Goal: Find specific page/section: Find specific page/section

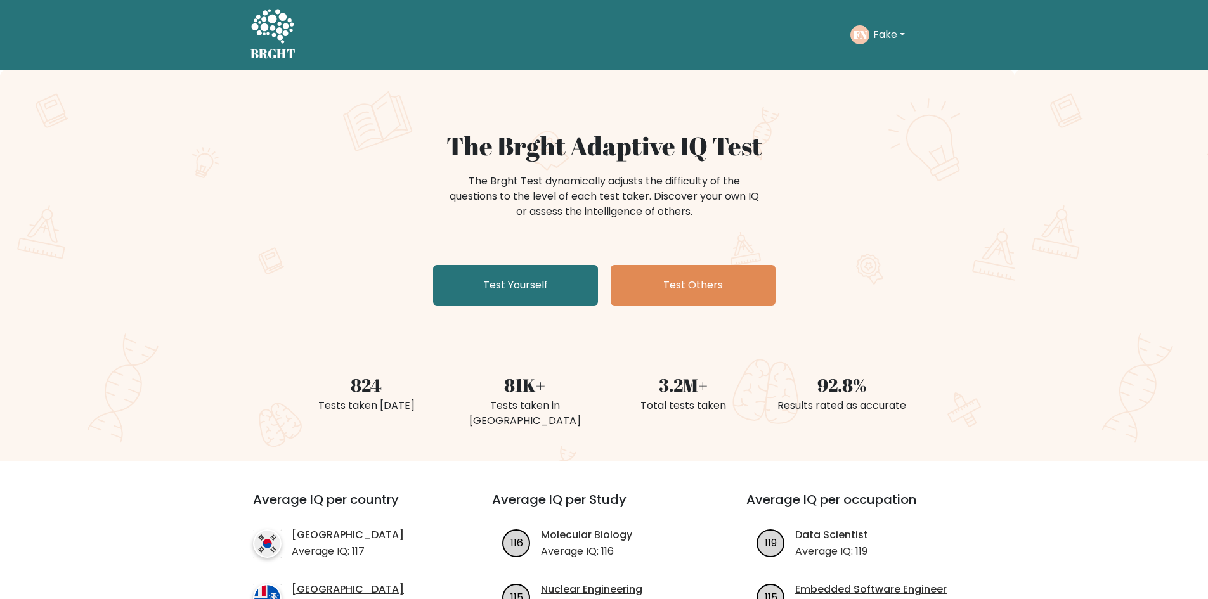
click at [894, 31] on button "Fake" at bounding box center [888, 35] width 39 height 16
click at [888, 79] on link "Profile" at bounding box center [901, 82] width 100 height 20
drag, startPoint x: 1084, startPoint y: 366, endPoint x: 1073, endPoint y: 348, distance: 20.8
click at [1084, 365] on div "824 Tests taken today 81K+ Tests taken in Vietnam 3.2M+ Total tests taken 92.8%…" at bounding box center [604, 386] width 1208 height 90
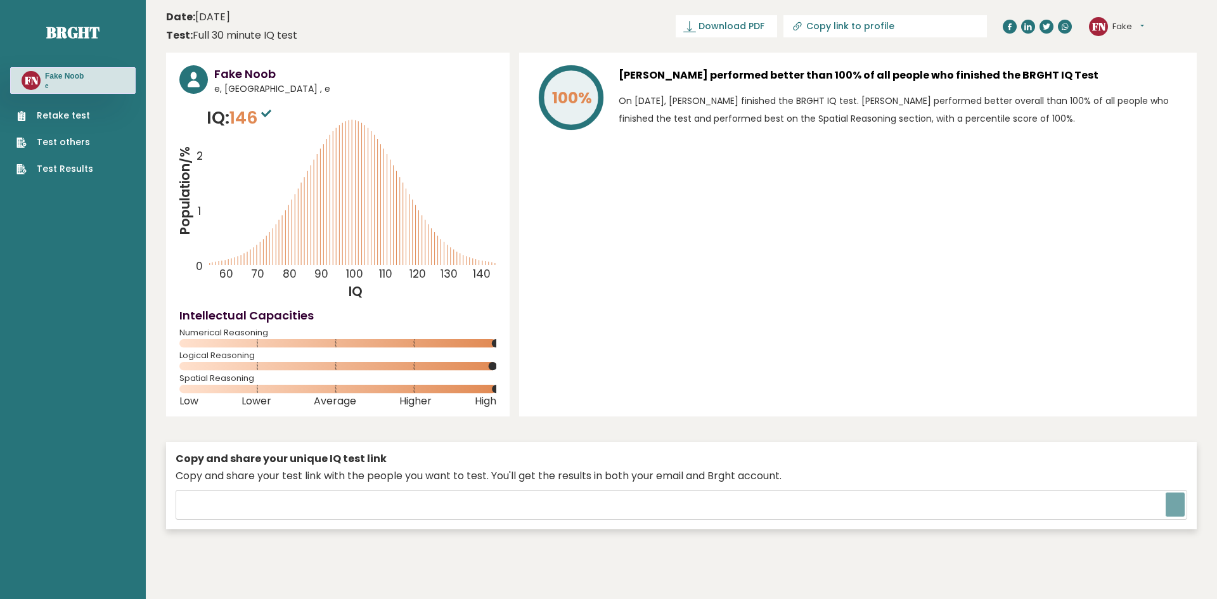
type input "[URL][DOMAIN_NAME]"
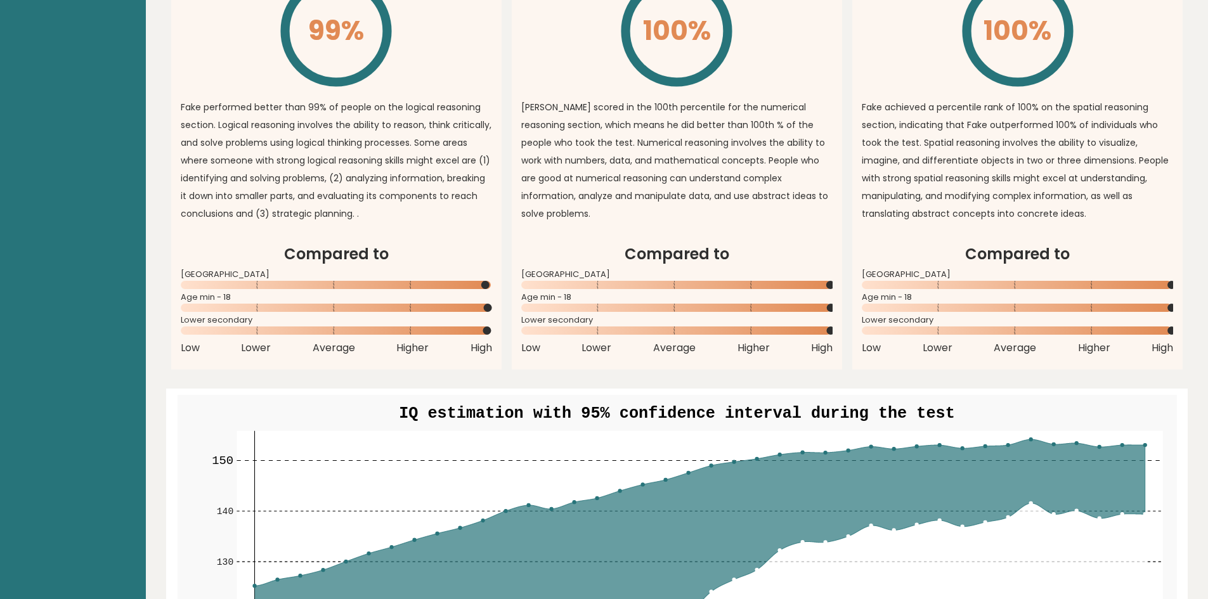
scroll to position [951, 0]
